Goal: Register for event/course

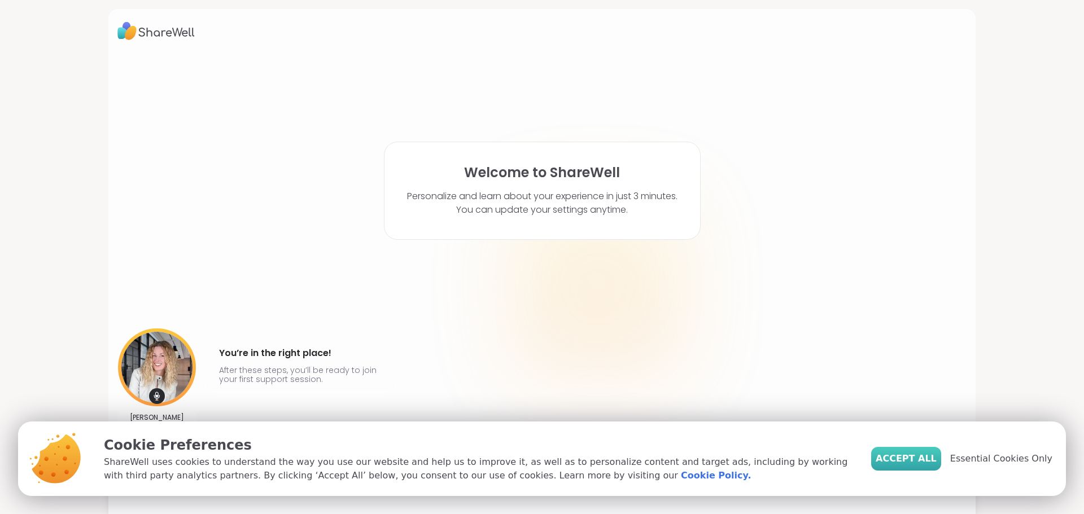
click at [925, 460] on span "Accept All" at bounding box center [906, 459] width 61 height 14
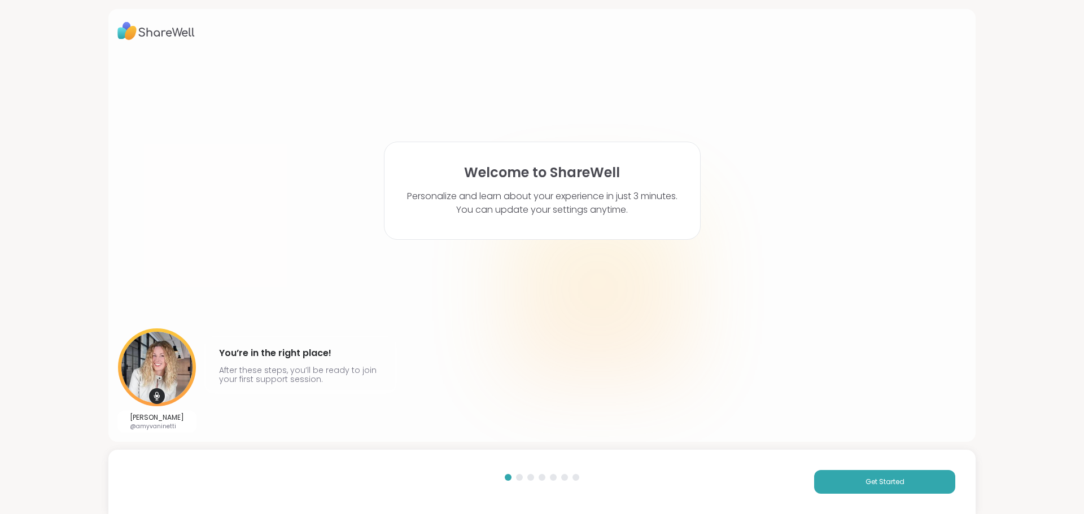
click at [951, 217] on div "Welcome to ShareWell Personalize and learn about your experience in just 3 minu…" at bounding box center [541, 243] width 849 height 380
click at [867, 485] on span "Get Started" at bounding box center [885, 482] width 39 height 10
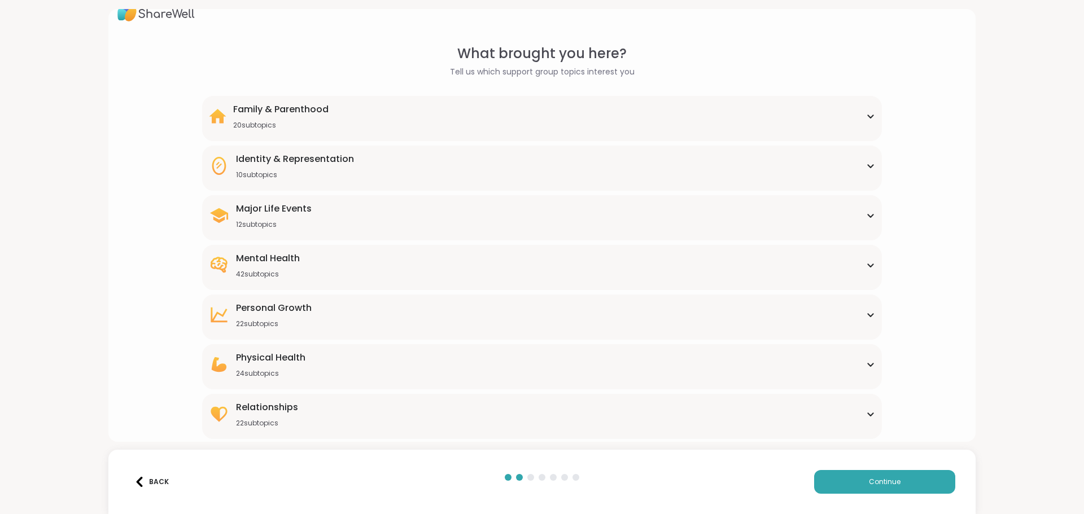
scroll to position [34, 0]
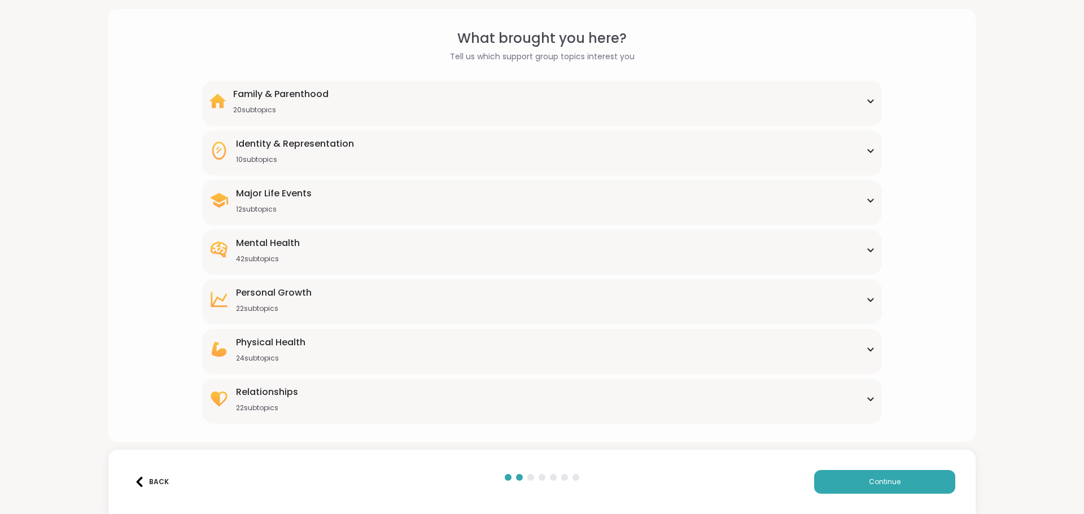
click at [866, 247] on icon at bounding box center [870, 250] width 9 height 6
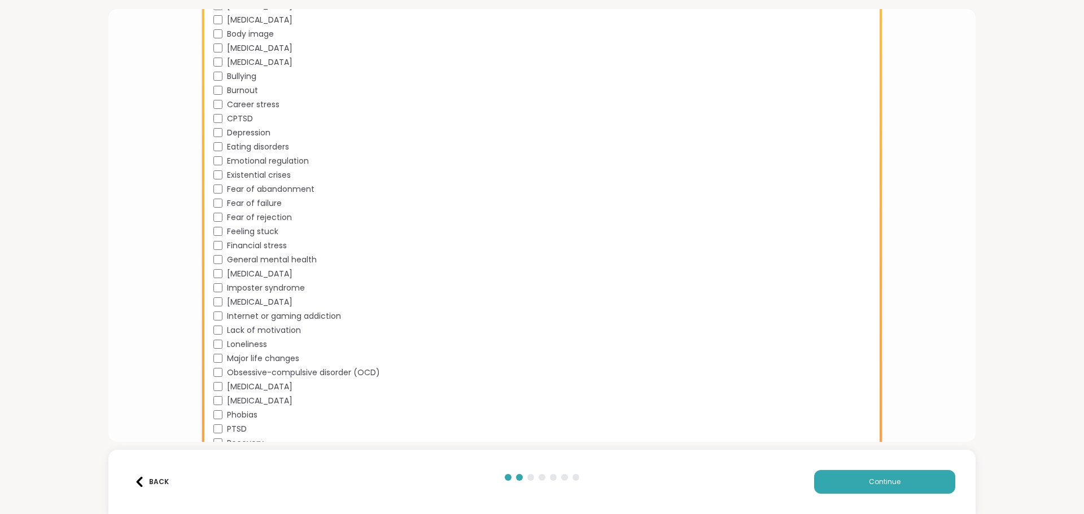
scroll to position [429, 0]
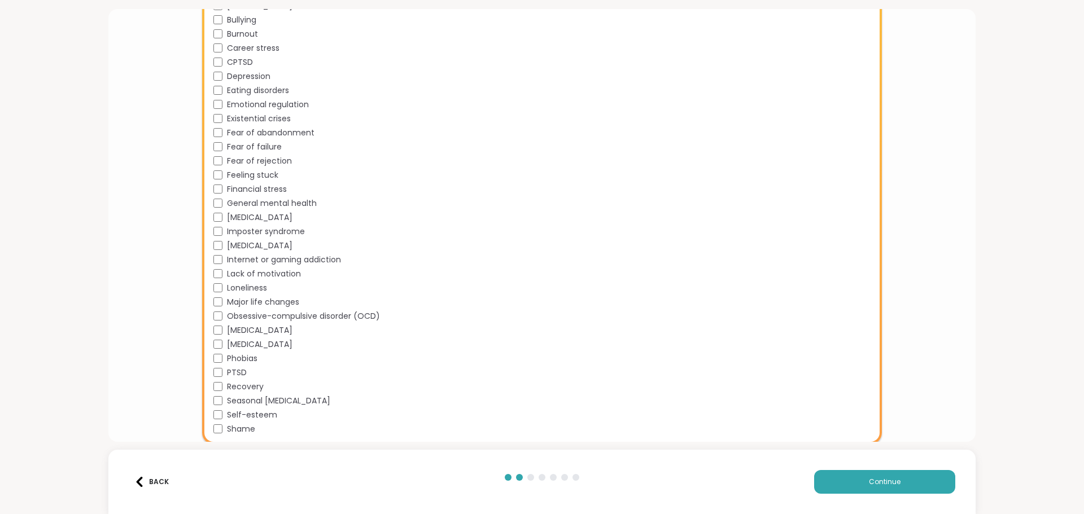
click at [213, 410] on div "Self-esteem" at bounding box center [543, 415] width 661 height 12
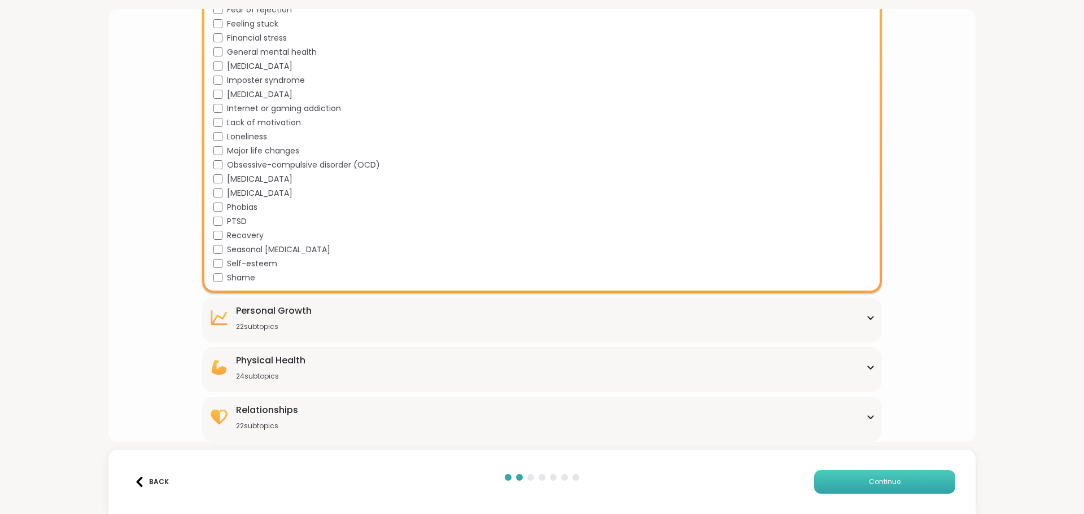
click at [889, 490] on button "Continue" at bounding box center [884, 482] width 141 height 24
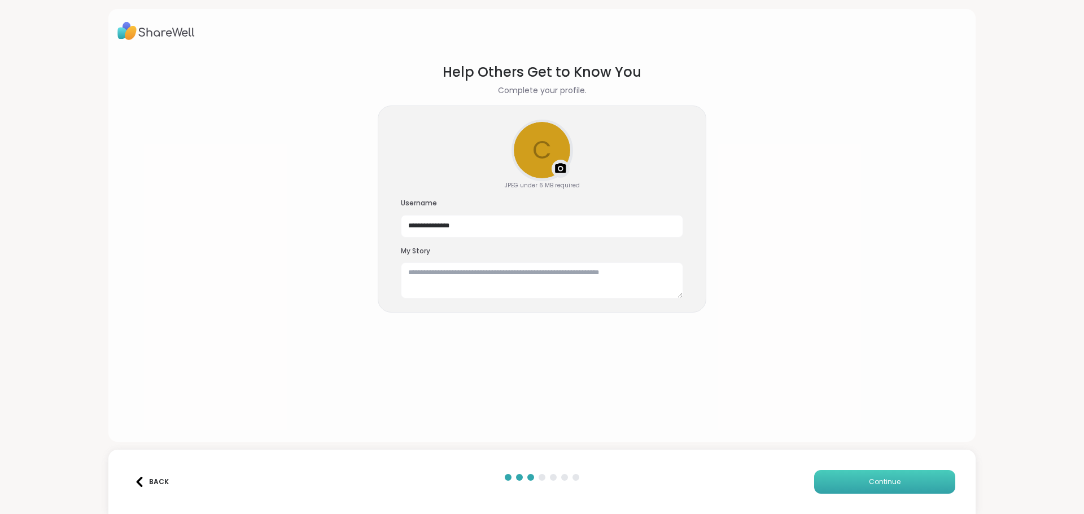
click at [870, 487] on span "Continue" at bounding box center [885, 482] width 32 height 10
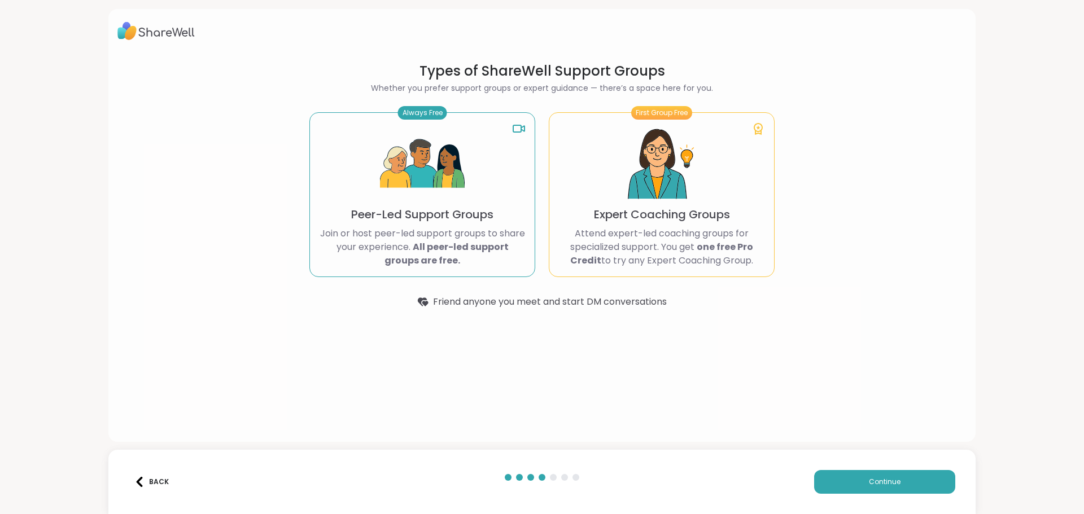
click at [652, 173] on img at bounding box center [661, 164] width 85 height 85
click at [671, 151] on img at bounding box center [661, 164] width 85 height 85
click at [868, 470] on div "Back Continue" at bounding box center [541, 482] width 867 height 64
click at [859, 487] on button "Continue" at bounding box center [884, 482] width 141 height 24
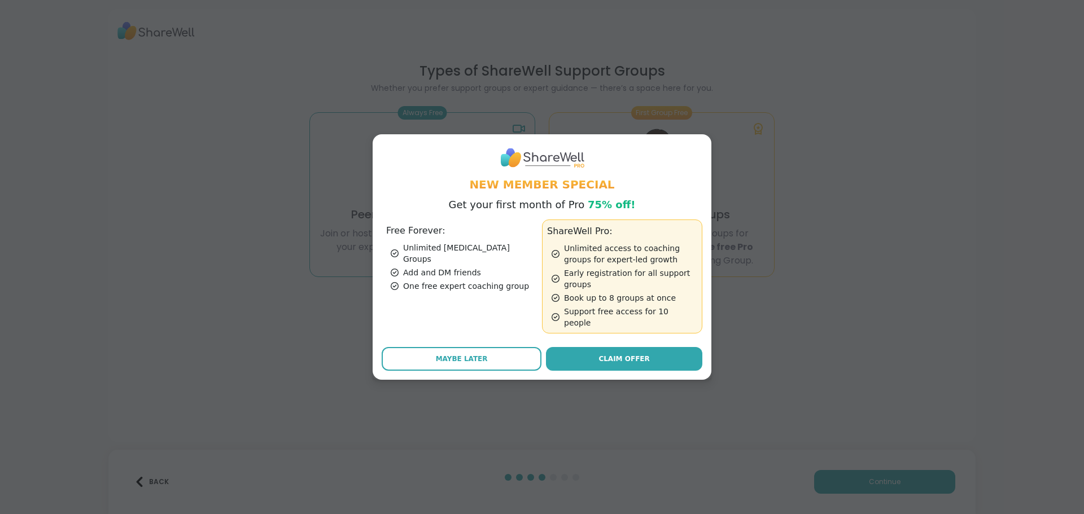
click at [463, 347] on button "Maybe Later" at bounding box center [462, 359] width 160 height 24
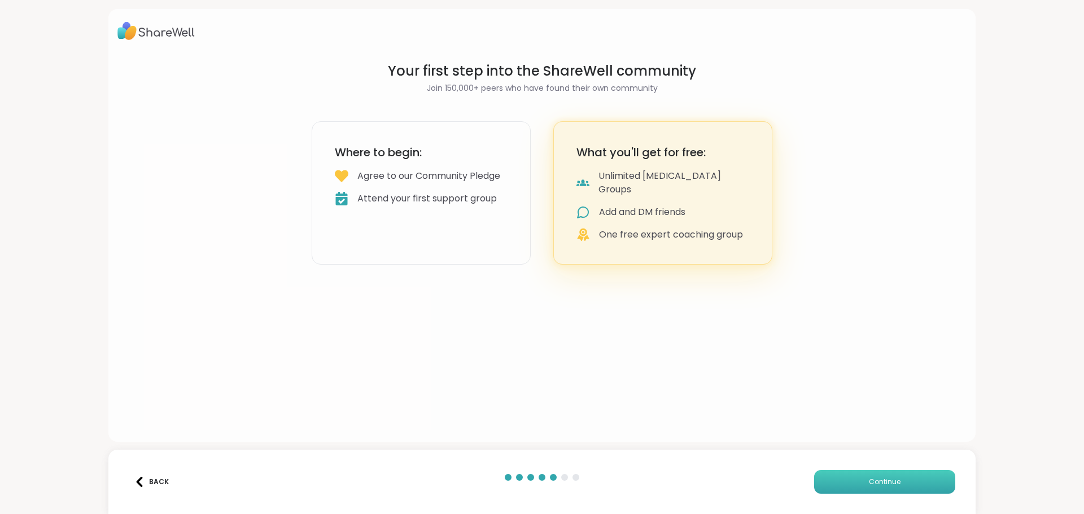
click at [874, 485] on span "Continue" at bounding box center [885, 482] width 32 height 10
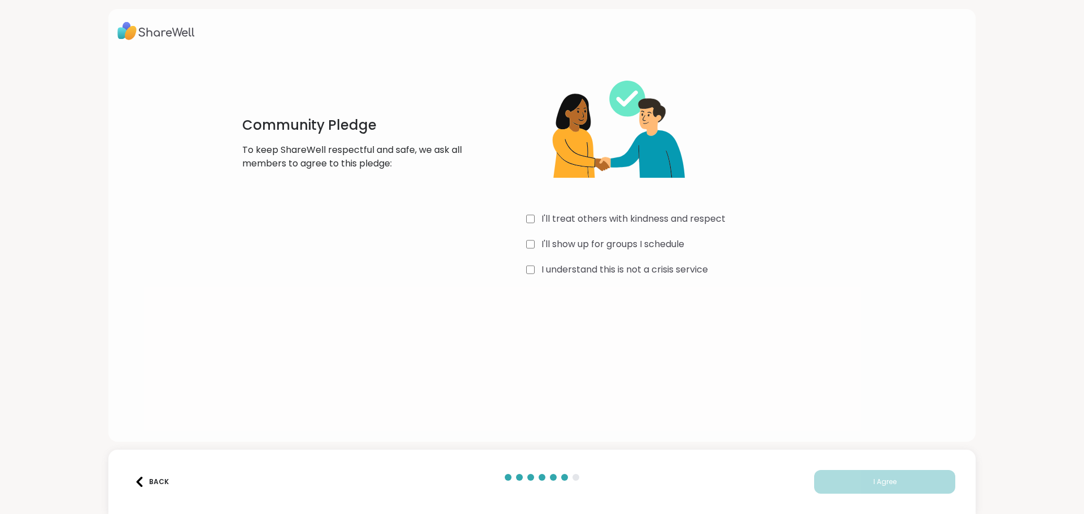
click at [518, 276] on div "Community Pledge To keep ShareWell respectful and safe, we ask all members to a…" at bounding box center [542, 170] width 645 height 217
click at [874, 486] on span "I Agree" at bounding box center [885, 482] width 23 height 10
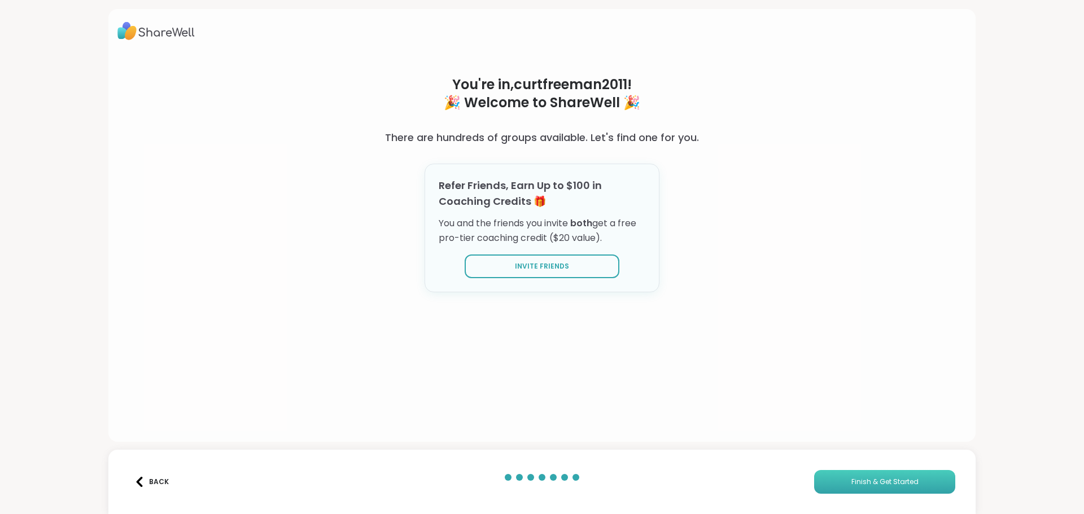
click at [861, 488] on button "Finish & Get Started" at bounding box center [884, 482] width 141 height 24
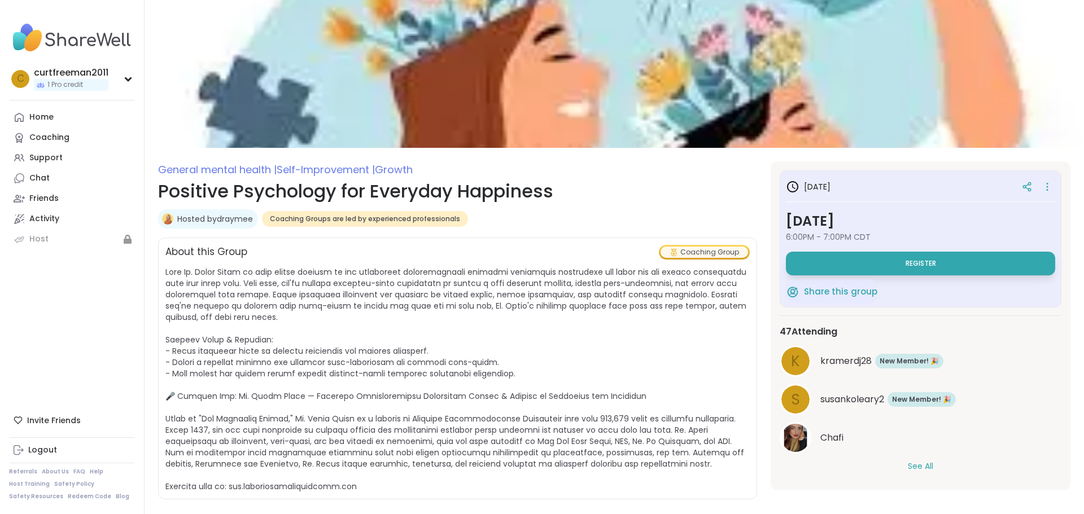
click at [861, 484] on div "[DATE] [DATE] 6:00PM - 7:00PM CDT Register Share this group 47 Attending k kram…" at bounding box center [921, 325] width 300 height 329
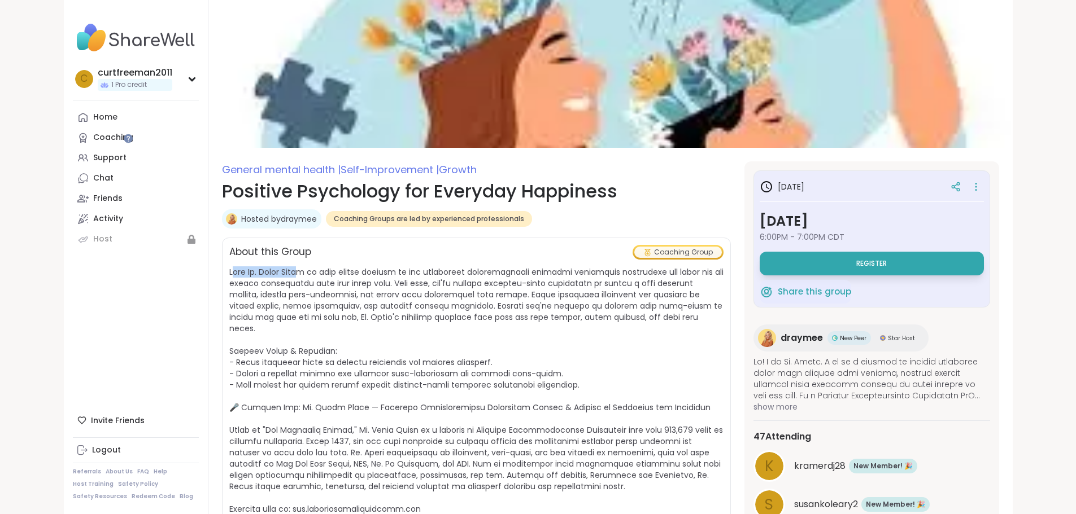
drag, startPoint x: 169, startPoint y: 273, endPoint x: 245, endPoint y: 267, distance: 76.5
click at [245, 267] on span at bounding box center [476, 391] width 494 height 248
click at [229, 270] on span at bounding box center [476, 391] width 494 height 248
drag, startPoint x: 183, startPoint y: 273, endPoint x: 251, endPoint y: 265, distance: 68.2
click at [251, 265] on div "About this Group Coaching Group" at bounding box center [476, 380] width 509 height 285
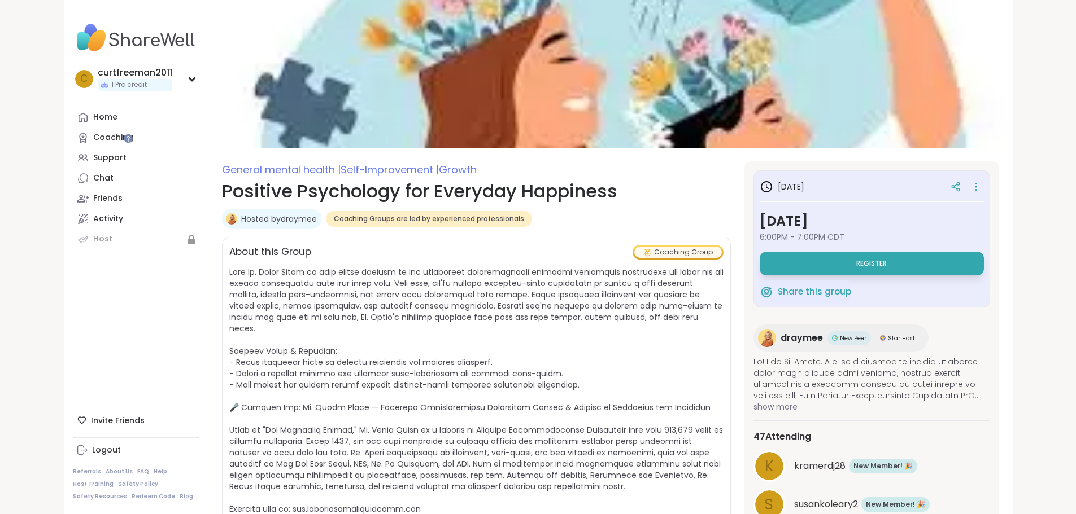
drag, startPoint x: 240, startPoint y: 278, endPoint x: 199, endPoint y: 276, distance: 40.7
click at [229, 276] on span at bounding box center [476, 391] width 494 height 248
drag, startPoint x: 184, startPoint y: 272, endPoint x: 250, endPoint y: 267, distance: 66.2
click at [250, 267] on span at bounding box center [476, 391] width 494 height 248
